Goal: Information Seeking & Learning: Learn about a topic

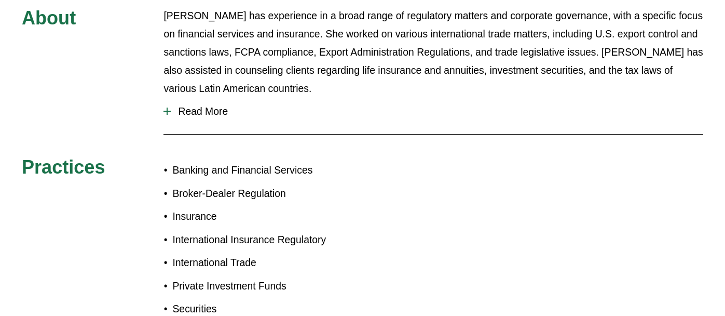
scroll to position [495, 0]
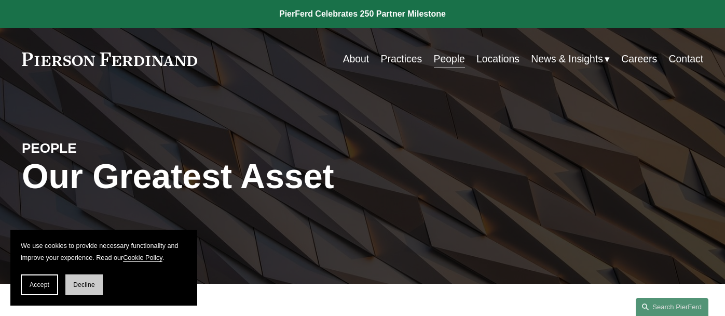
click at [81, 284] on span "Decline" at bounding box center [84, 284] width 22 height 7
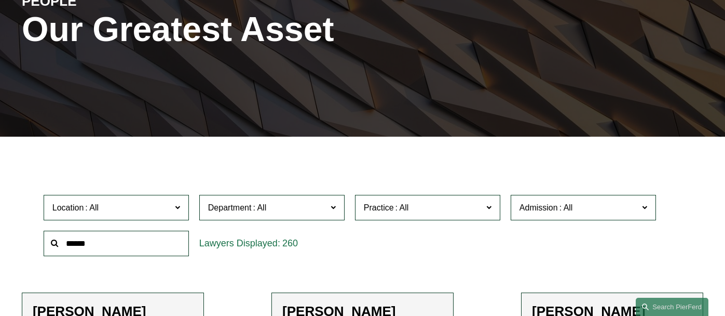
scroll to position [168, 0]
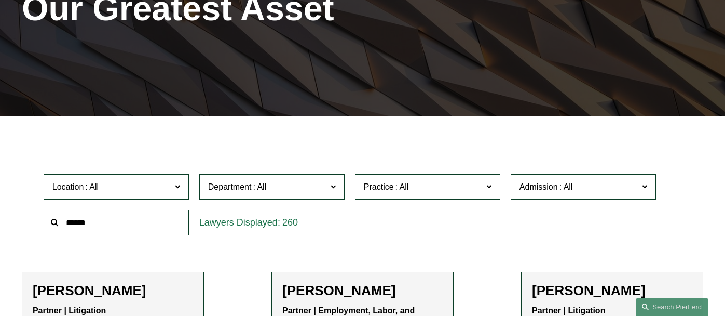
click at [319, 190] on span "Department" at bounding box center [267, 187] width 119 height 14
click at [0, 0] on link "Corporate" at bounding box center [0, 0] width 0 height 0
click at [169, 181] on span "Location" at bounding box center [111, 187] width 119 height 14
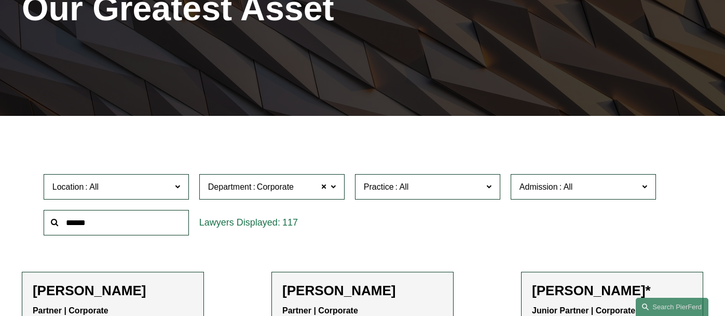
click at [597, 182] on span "Admission" at bounding box center [579, 187] width 119 height 14
click at [0, 0] on link "California" at bounding box center [0, 0] width 0 height 0
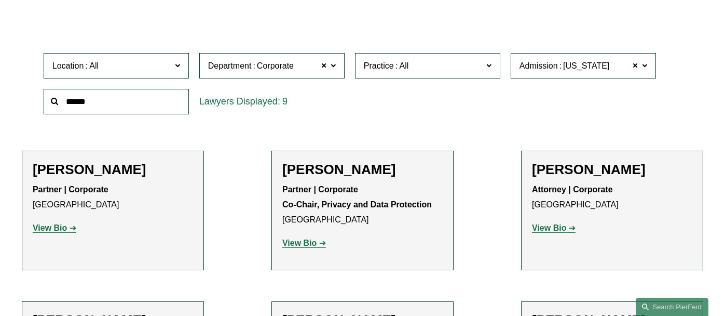
scroll to position [266, 0]
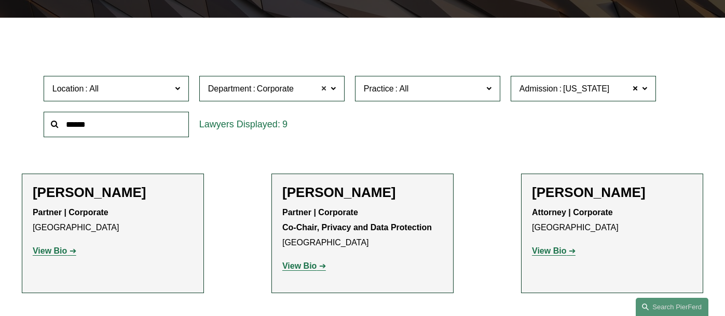
click at [323, 87] on span at bounding box center [324, 88] width 6 height 13
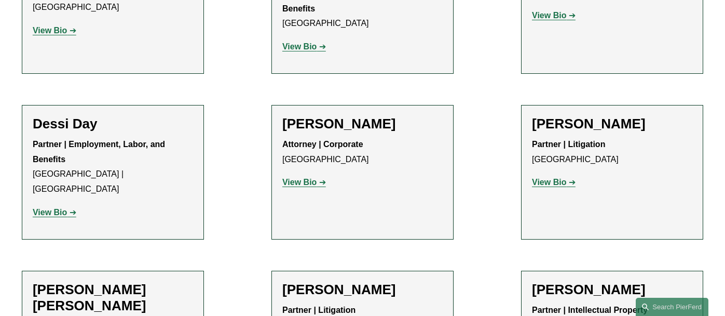
scroll to position [625, 0]
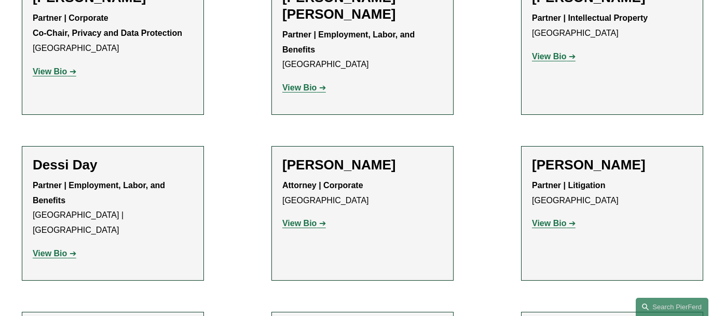
click at [303, 219] on strong "View Bio" at bounding box center [299, 223] width 34 height 9
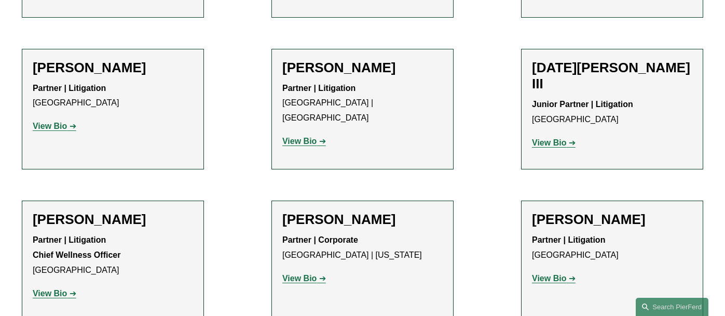
scroll to position [1355, 0]
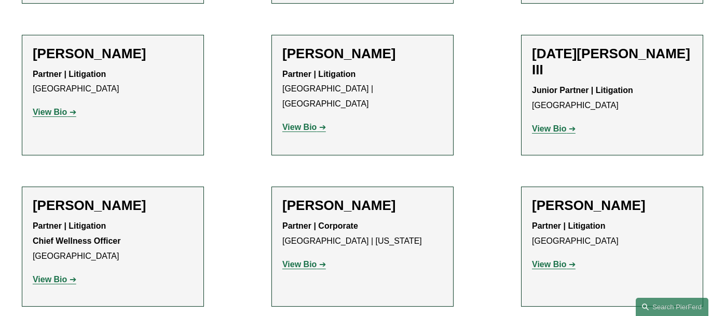
click at [311, 260] on strong "View Bio" at bounding box center [299, 264] width 34 height 9
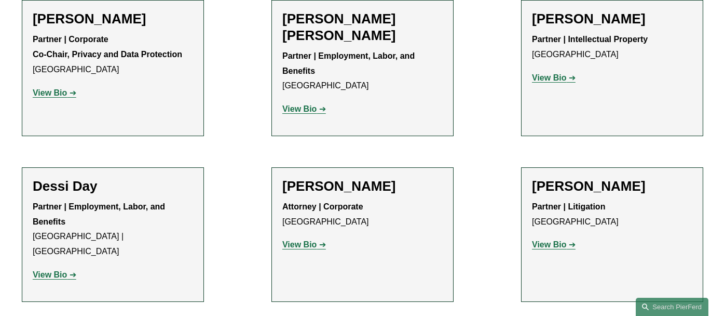
scroll to position [576, 0]
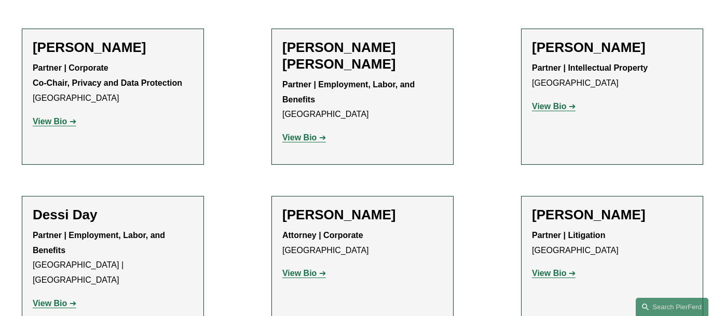
click at [61, 298] on strong "View Bio" at bounding box center [50, 302] width 34 height 9
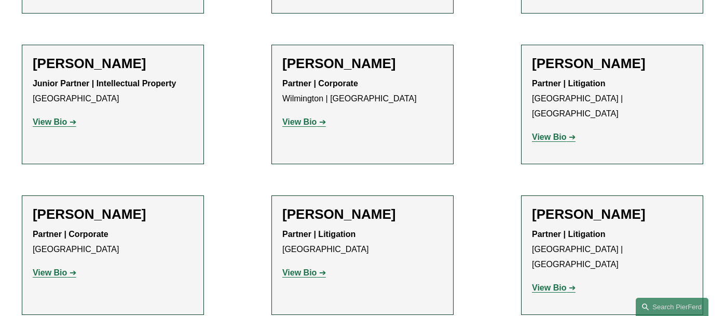
scroll to position [1041, 0]
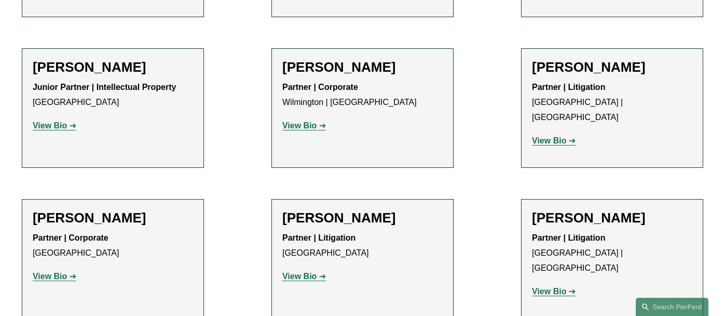
click at [542, 136] on strong "View Bio" at bounding box center [549, 140] width 34 height 9
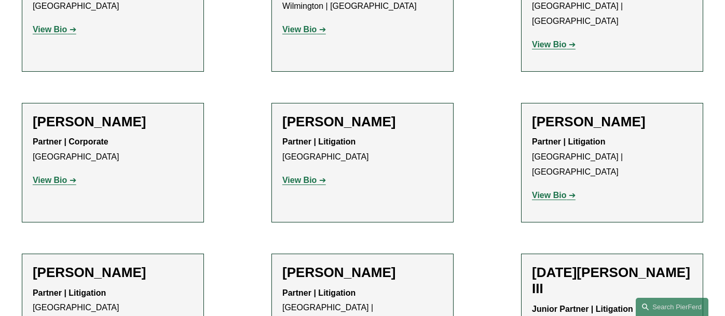
scroll to position [1145, 0]
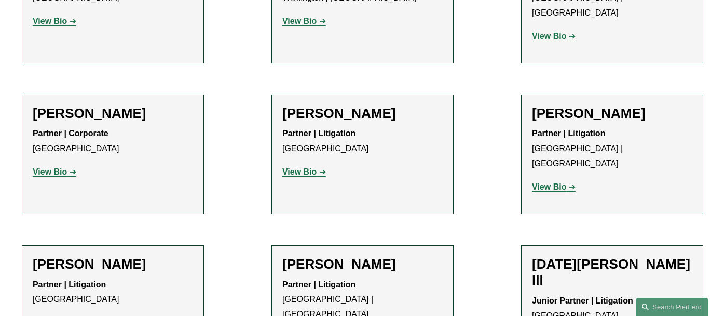
click at [64, 167] on strong "View Bio" at bounding box center [50, 171] width 34 height 9
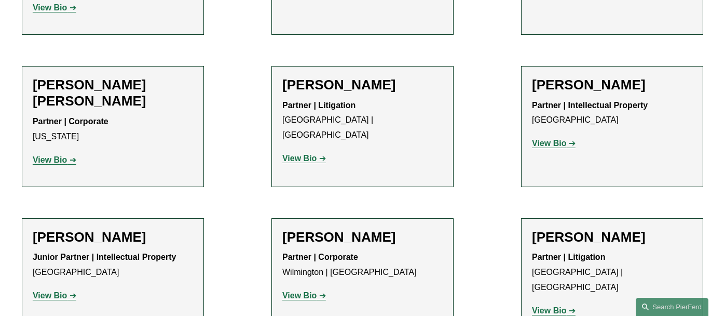
scroll to position [891, 0]
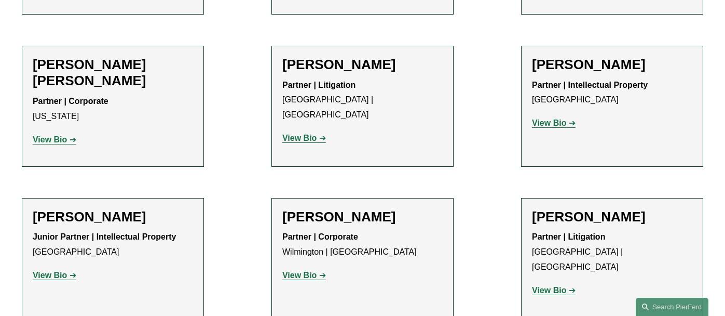
click at [546, 285] on strong "View Bio" at bounding box center [549, 289] width 34 height 9
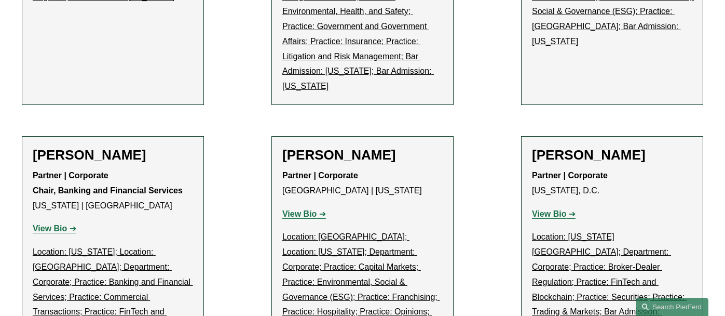
scroll to position [6643, 0]
